Goal: Task Accomplishment & Management: Manage account settings

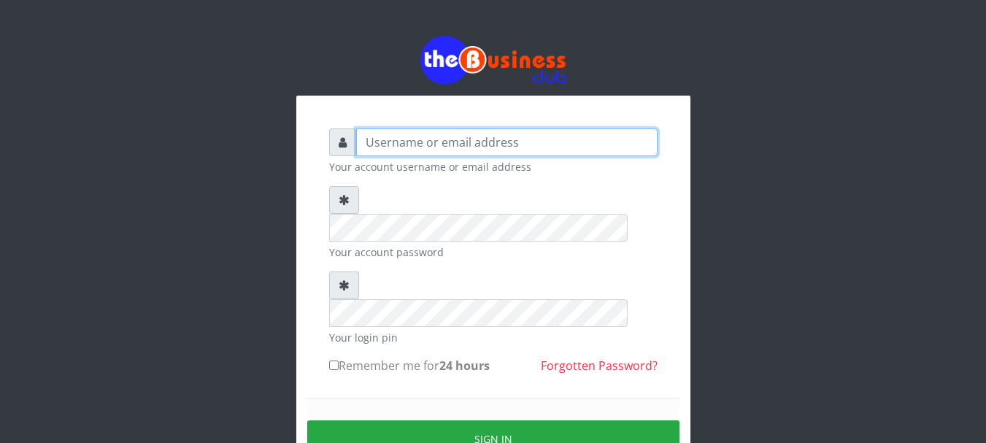
type input "Emerem"
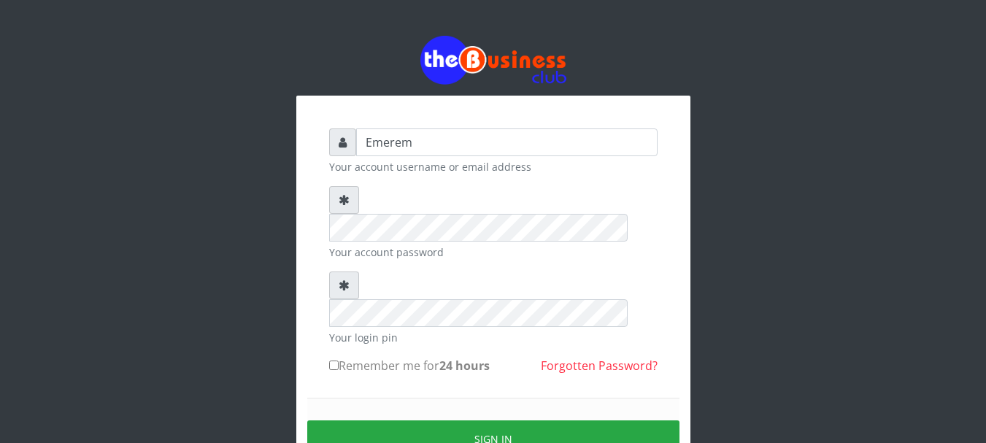
click at [301, 268] on div "Emerem Your account username or email address Your account password Your login …" at bounding box center [493, 318] width 394 height 445
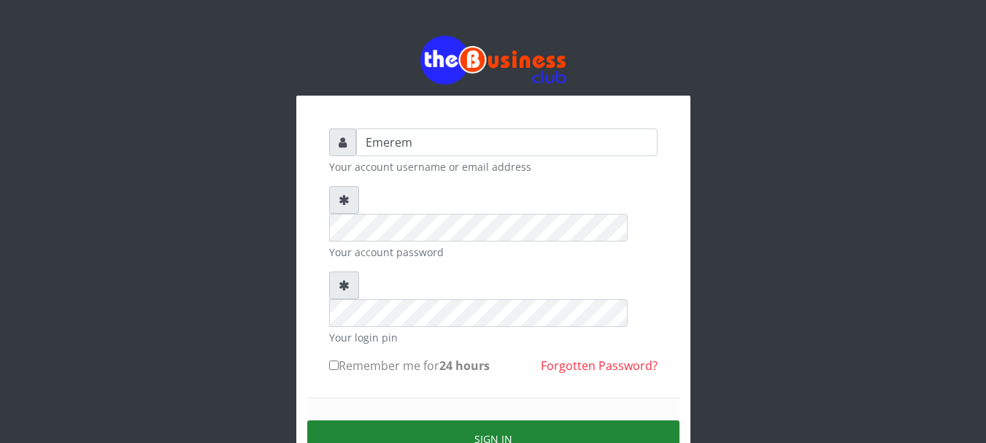
click at [508, 421] on button "Sign in" at bounding box center [493, 439] width 372 height 37
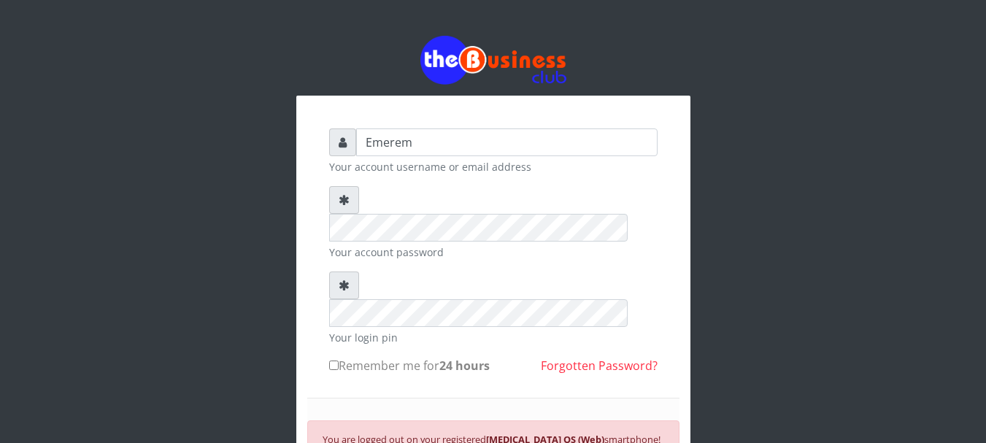
click at [241, 296] on div "Emerem Your account username or email address Your account password Your login …" at bounding box center [493, 321] width 832 height 642
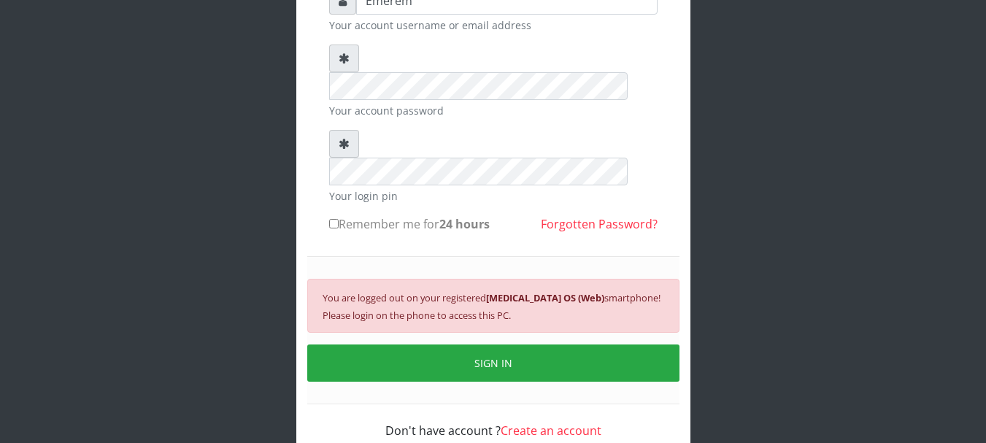
scroll to position [143, 0]
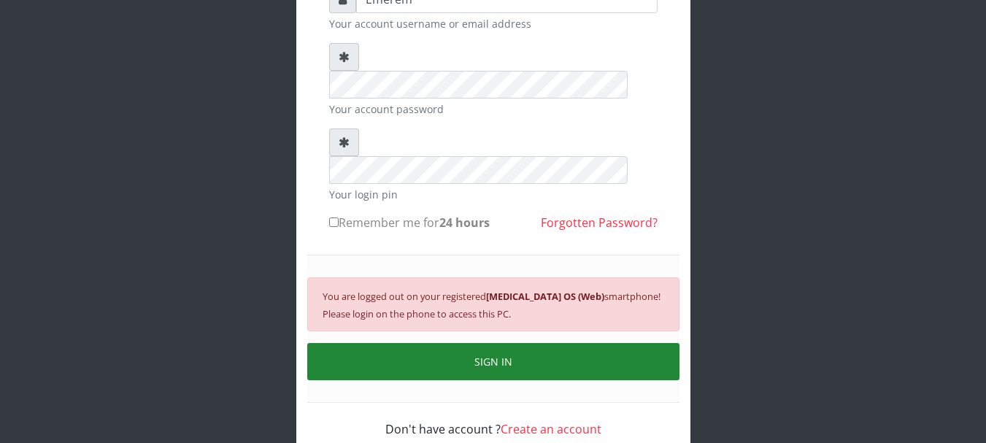
click at [485, 343] on button "SIGN IN" at bounding box center [493, 361] width 372 height 37
